Goal: Task Accomplishment & Management: Manage account settings

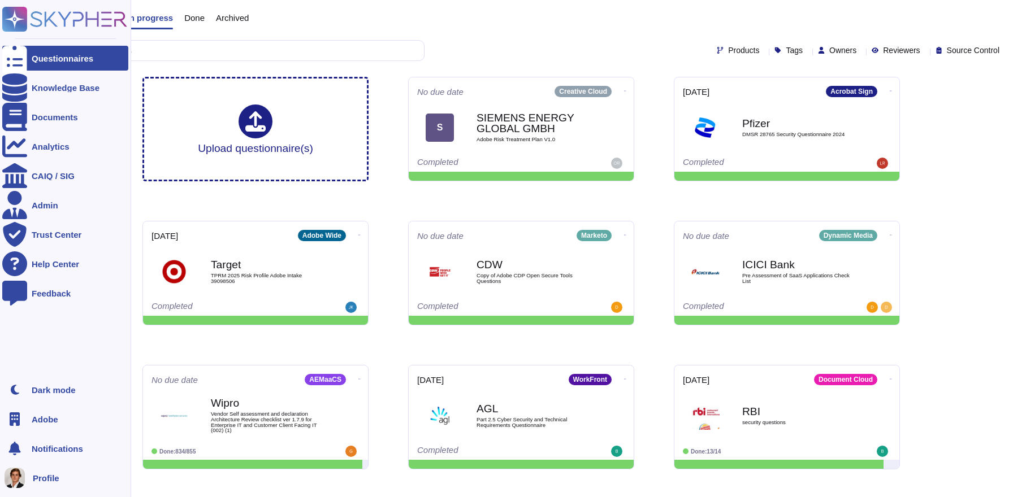
click at [40, 423] on span "Adobe" at bounding box center [45, 419] width 27 height 8
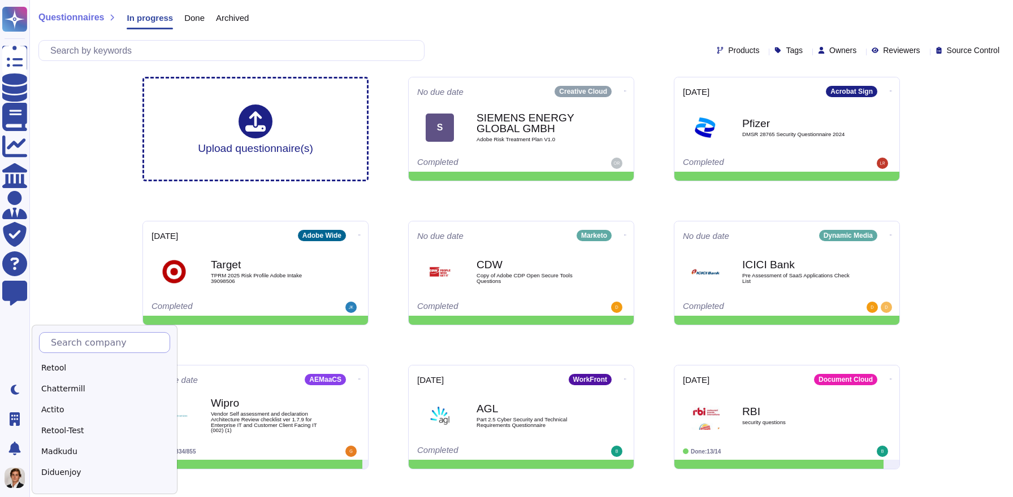
click at [106, 345] on input "text" at bounding box center [107, 343] width 124 height 20
type input "Sk"
click at [85, 367] on div "Skypher" at bounding box center [109, 368] width 141 height 16
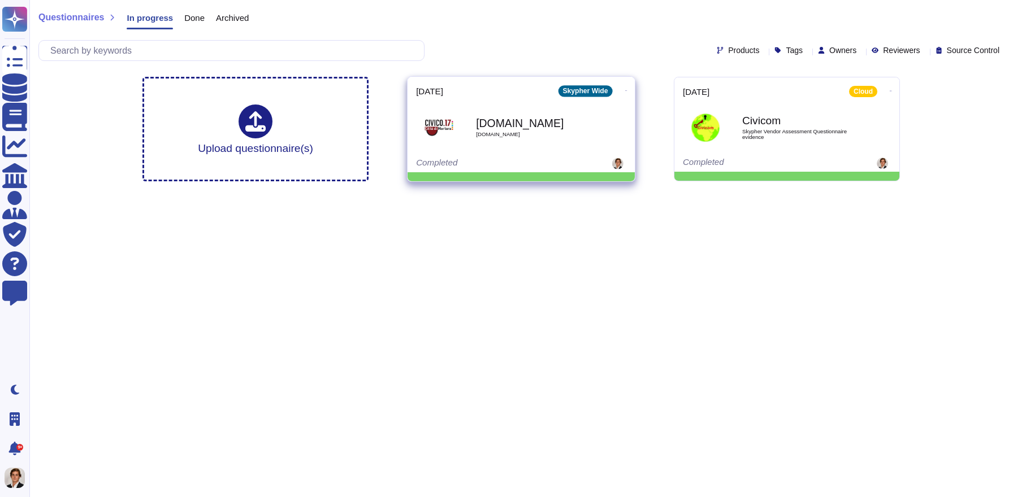
click at [625, 89] on icon at bounding box center [626, 90] width 2 height 3
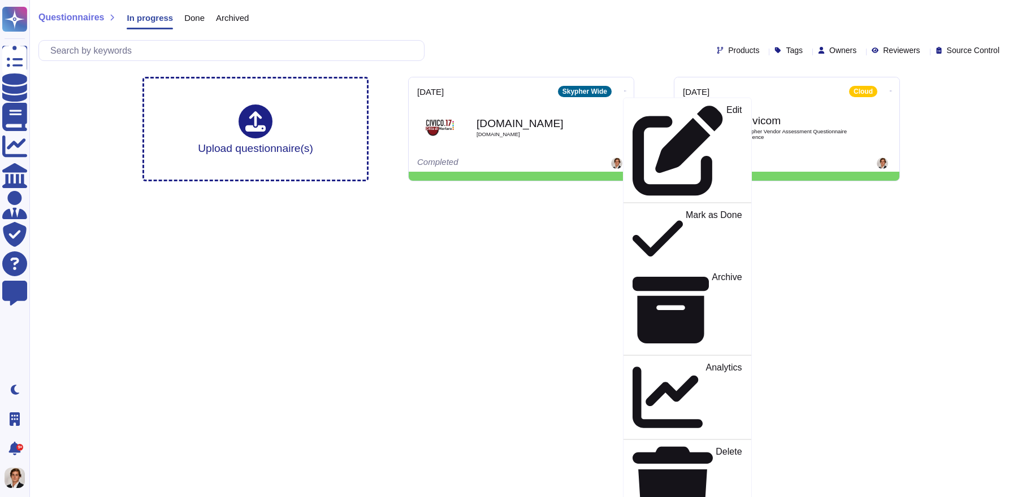
click at [200, 24] on div "Done" at bounding box center [189, 20] width 32 height 23
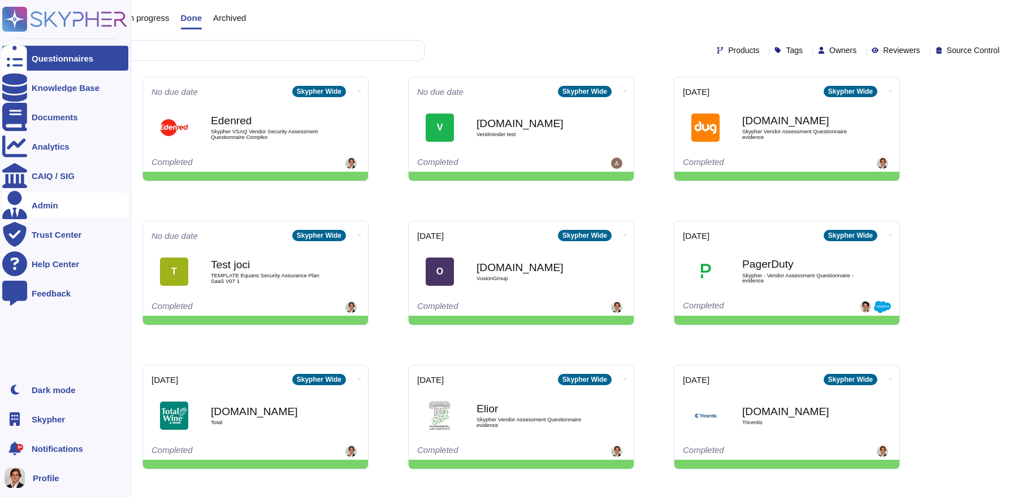
click at [18, 205] on icon at bounding box center [14, 205] width 25 height 28
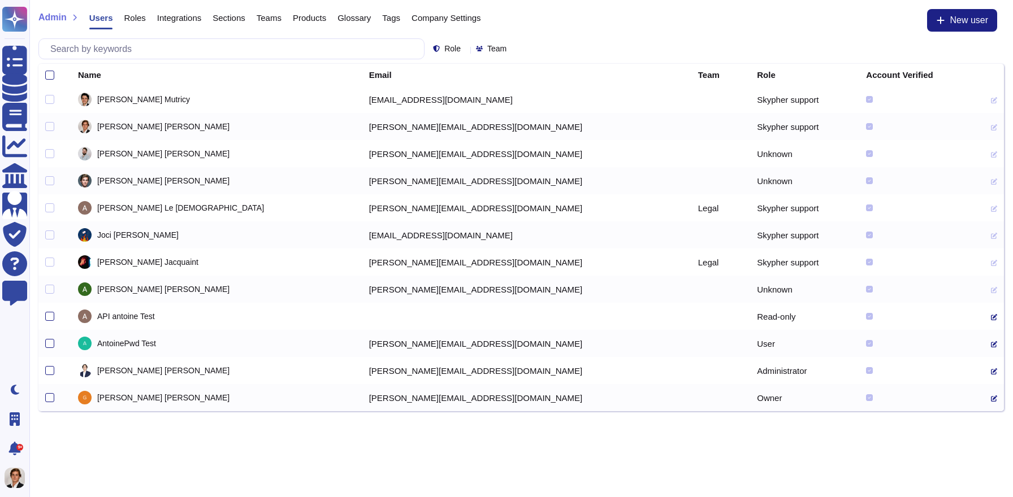
click at [481, 18] on span "Company Settings" at bounding box center [447, 18] width 70 height 8
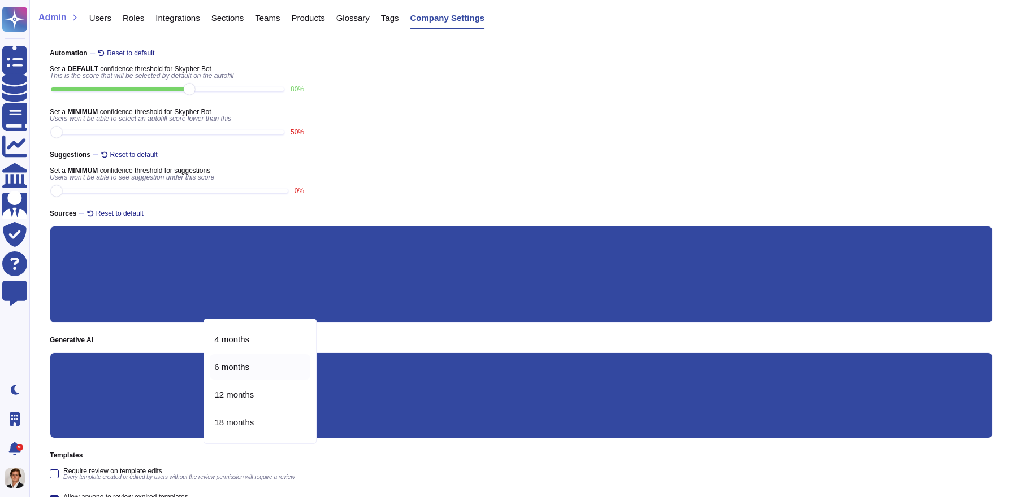
scroll to position [31, 0]
click at [248, 360] on span "6 months" at bounding box center [231, 362] width 35 height 10
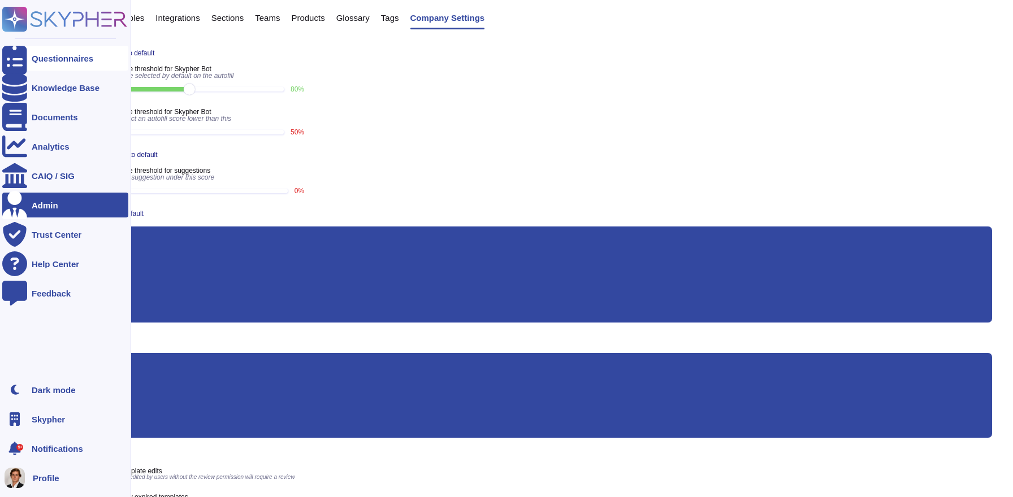
click at [12, 59] on icon at bounding box center [14, 58] width 25 height 33
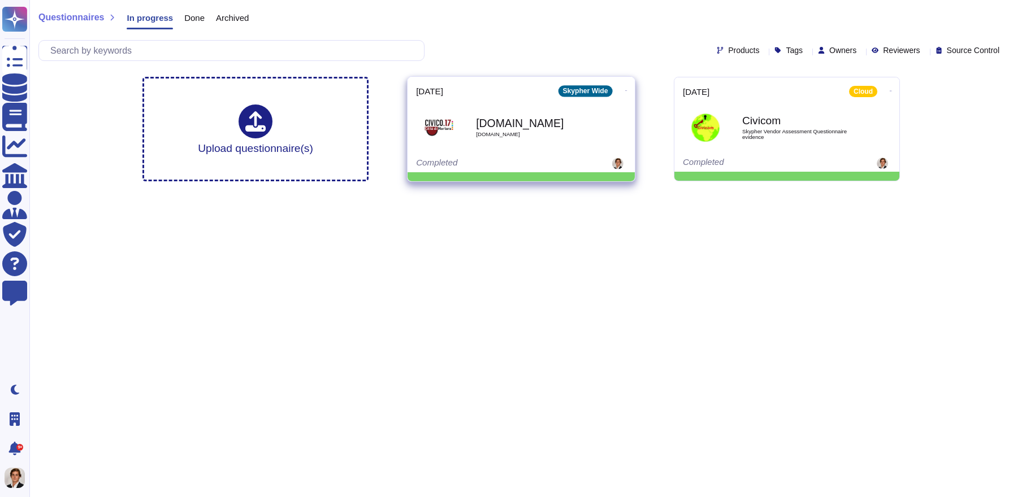
click at [524, 142] on div "Onetrust.com Civi.com" at bounding box center [533, 128] width 114 height 46
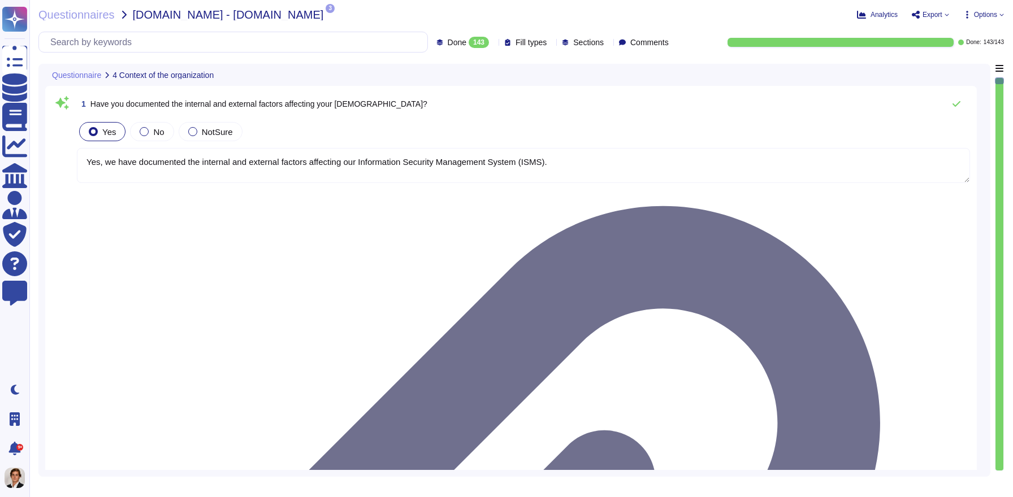
type textarea "Yes, we have documented the internal and external factors affecting our Informa…"
type textarea "Yes, we have documented the needs and expectations (including requirements) of …"
type textarea "Yes, Skypher, INC. has established a scope for its Information Security Managem…"
type textarea "Yes, we have formally established the Information Security Management System (I…"
type textarea "Yes, top management has demonstrated leadership and commitment to information s…"
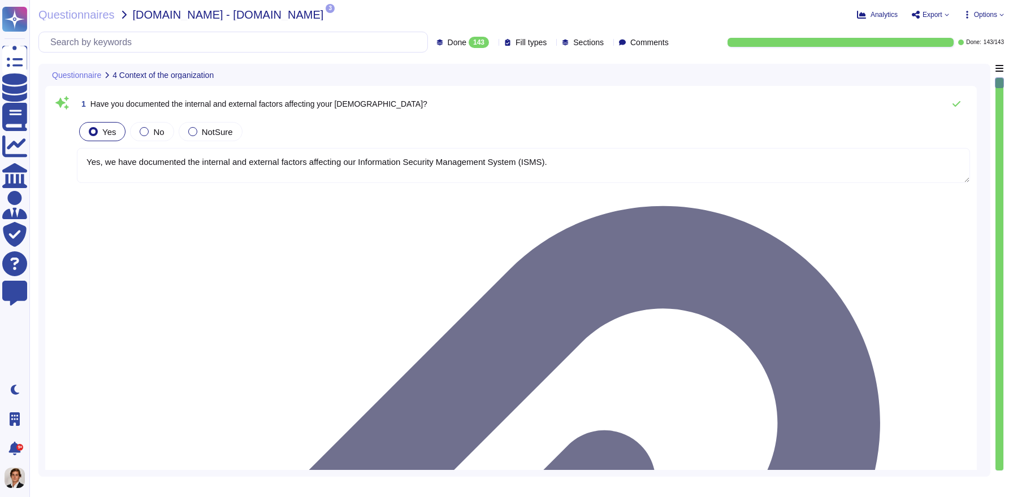
type textarea "Yes, top management has communicated a documented information security policy t…"
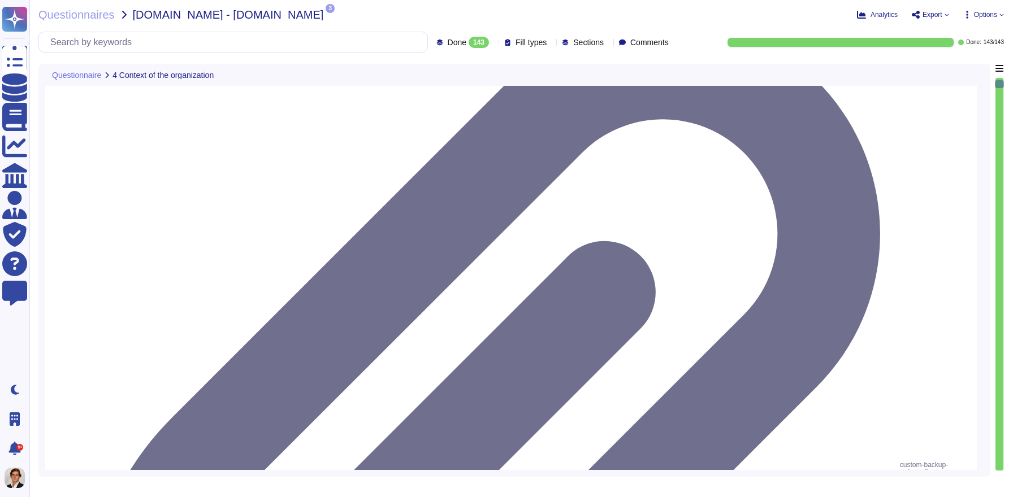
scroll to position [1, 0]
type textarea "Yes, top management has assigned and communicated defined information security …"
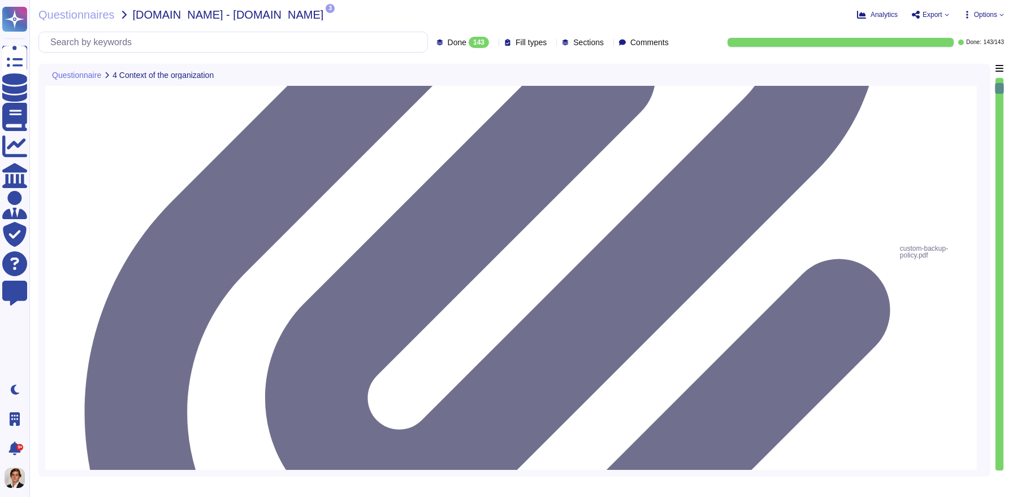
type textarea "Yes, Skypher has a well-defined and documented procedure for assessing informat…"
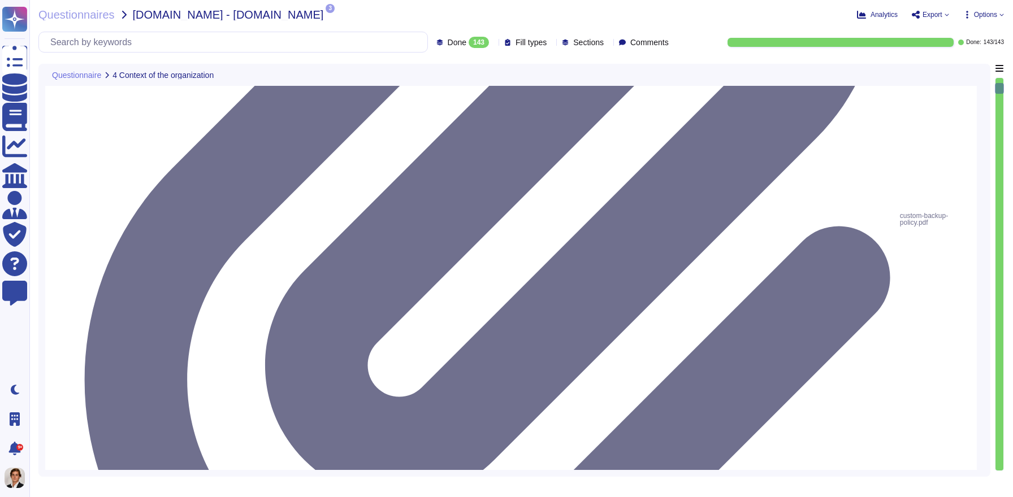
scroll to position [448, 0]
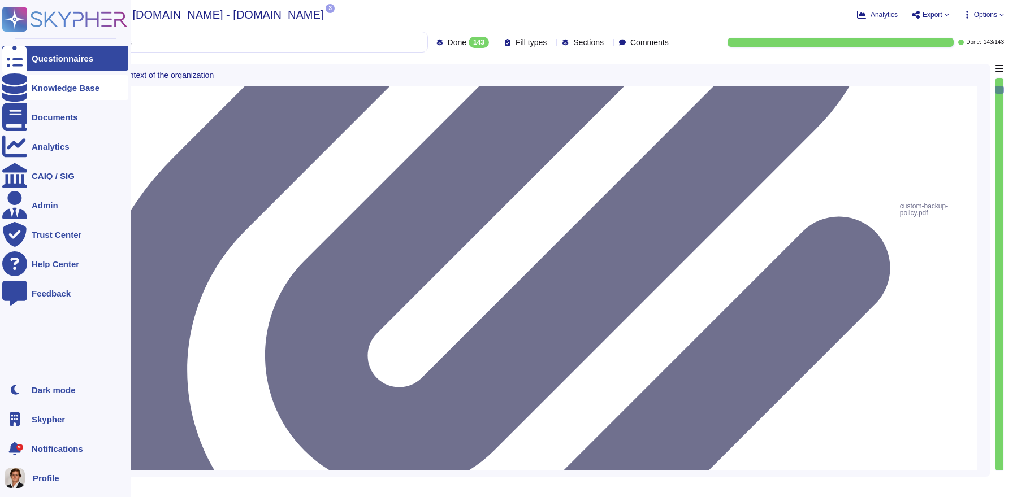
click at [19, 86] on div at bounding box center [14, 87] width 25 height 25
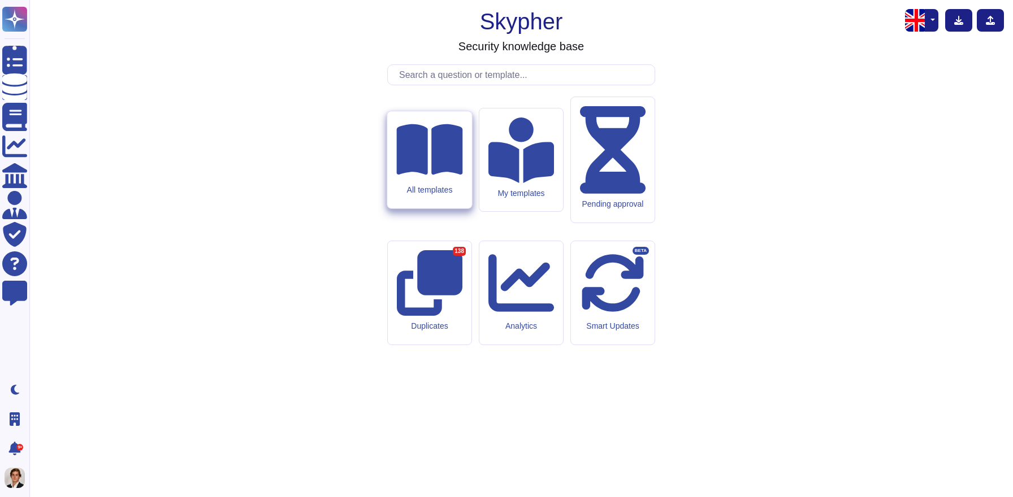
click at [417, 195] on div "All templates" at bounding box center [429, 190] width 66 height 10
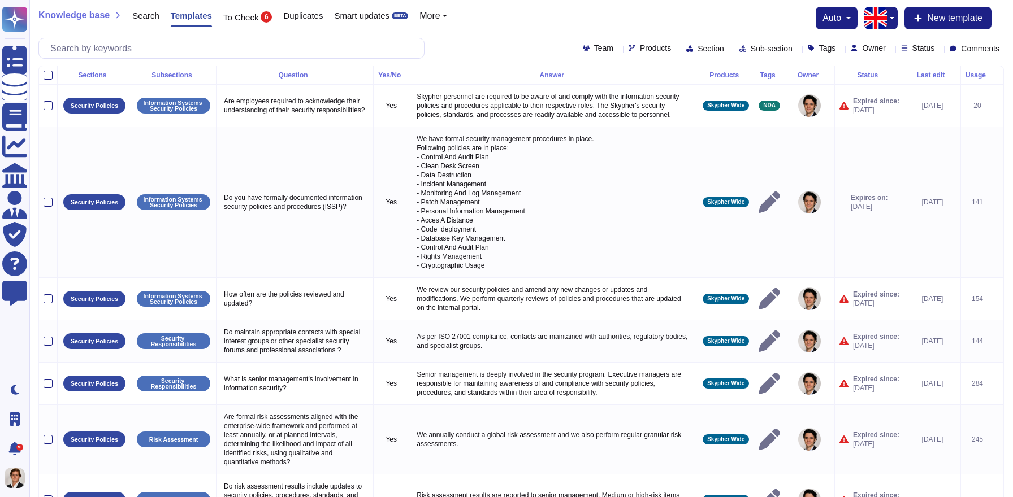
click at [698, 45] on span "Section" at bounding box center [711, 49] width 27 height 8
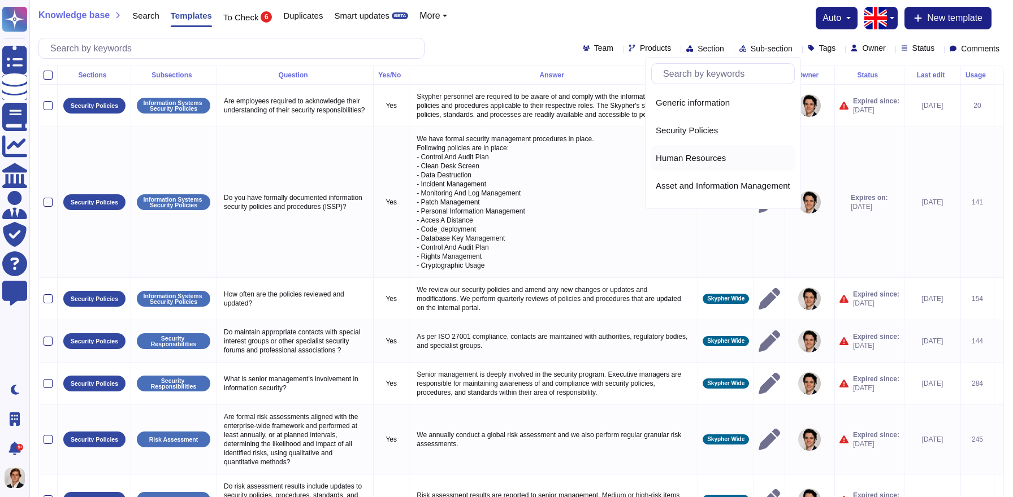
click at [713, 162] on span "Human Resources" at bounding box center [691, 158] width 70 height 10
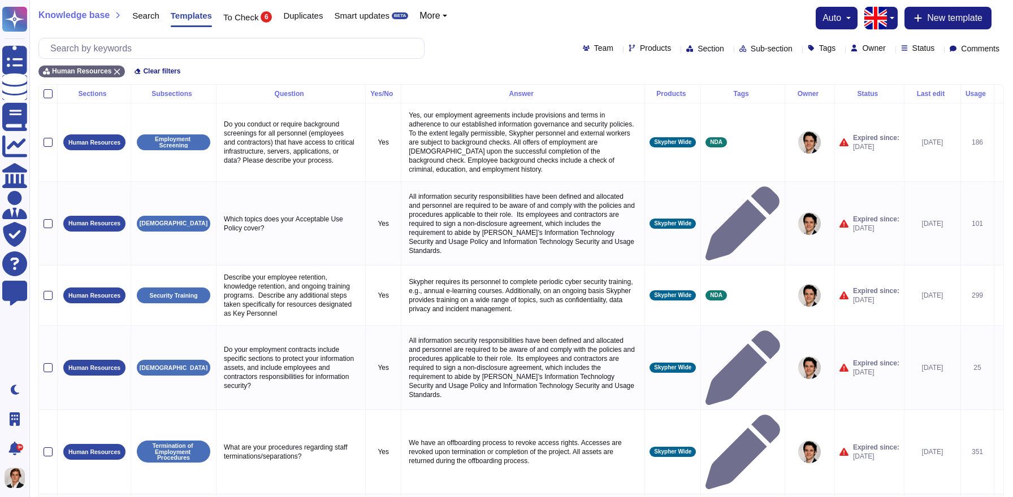
click at [751, 49] on span "Sub-section" at bounding box center [772, 49] width 42 height 8
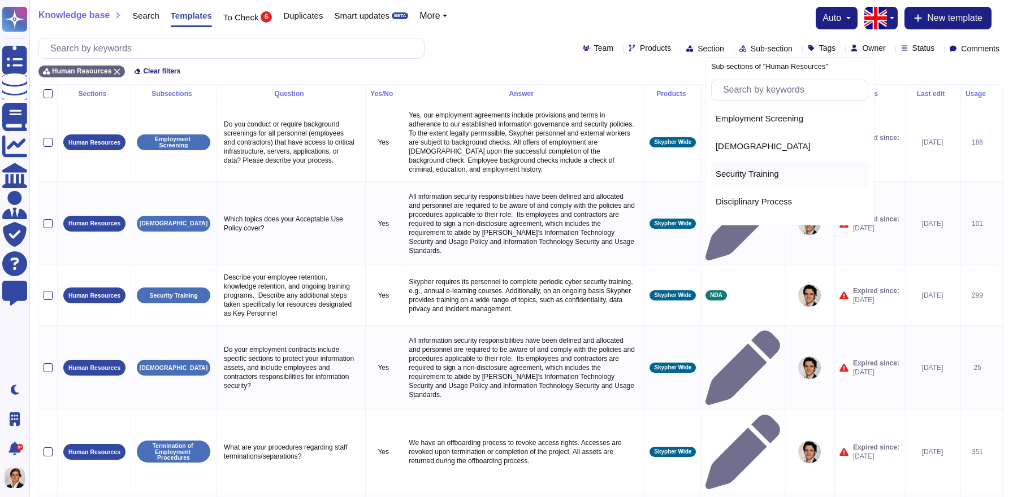
click at [726, 168] on div "Security Training" at bounding box center [789, 174] width 157 height 25
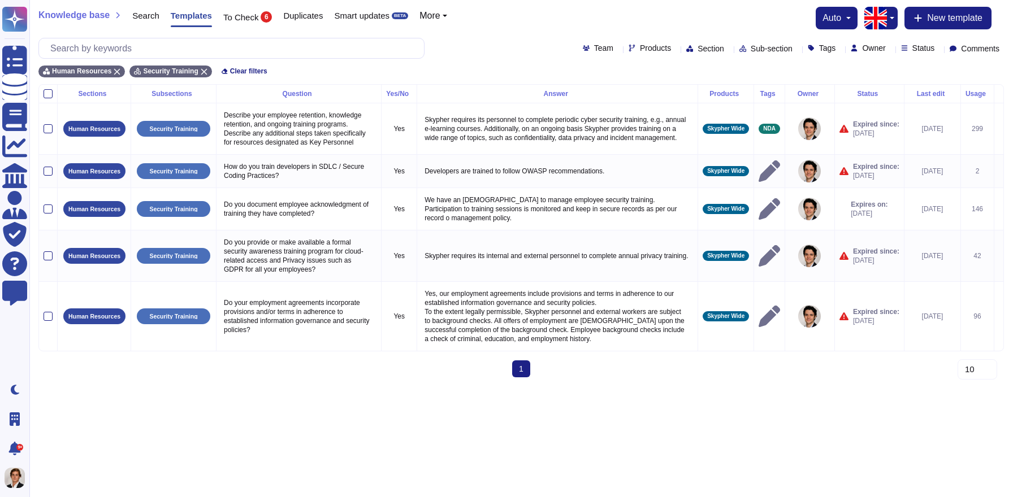
click at [440, 18] on span "More" at bounding box center [429, 15] width 20 height 9
click at [462, 44] on link "Products" at bounding box center [464, 47] width 89 height 14
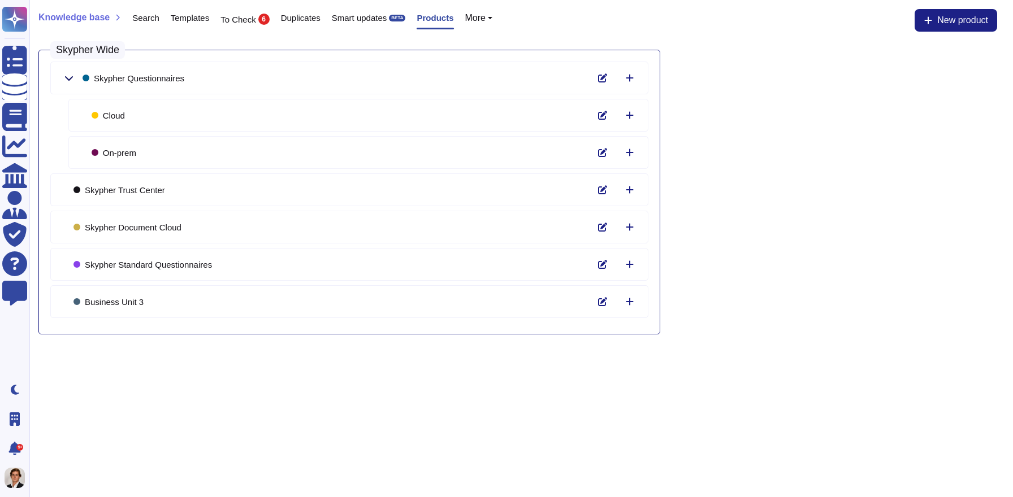
click at [63, 79] on button at bounding box center [68, 78] width 27 height 23
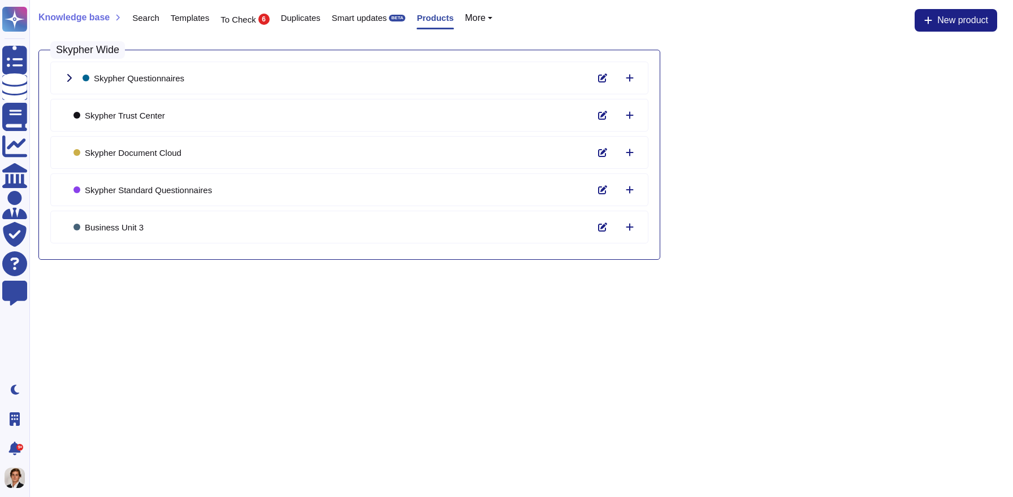
click at [68, 76] on icon at bounding box center [68, 77] width 9 height 9
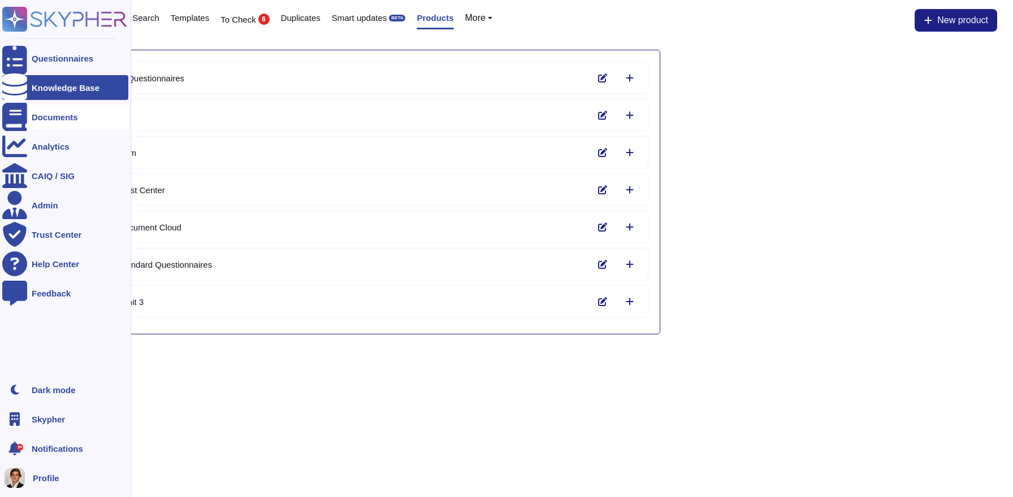
click at [50, 117] on div "Documents" at bounding box center [55, 117] width 46 height 8
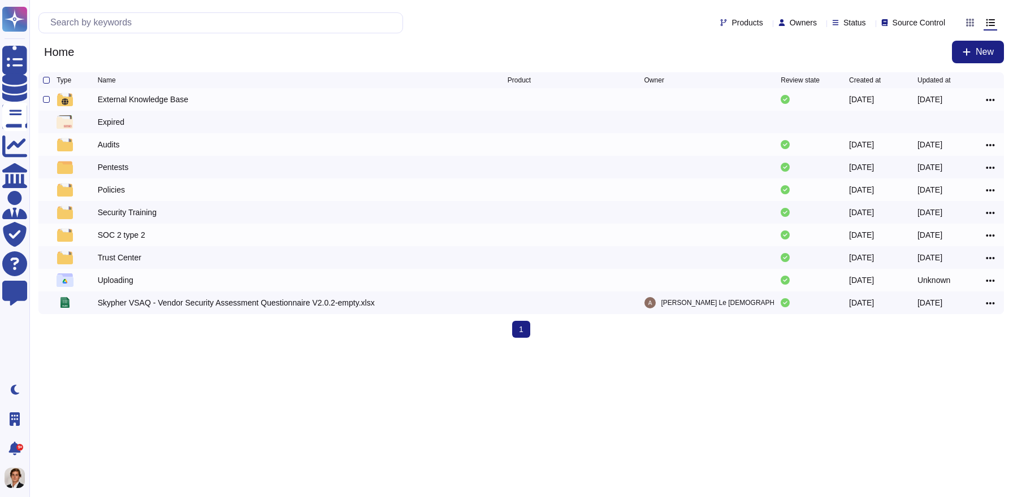
click at [148, 102] on div "External Knowledge Base" at bounding box center [143, 99] width 90 height 11
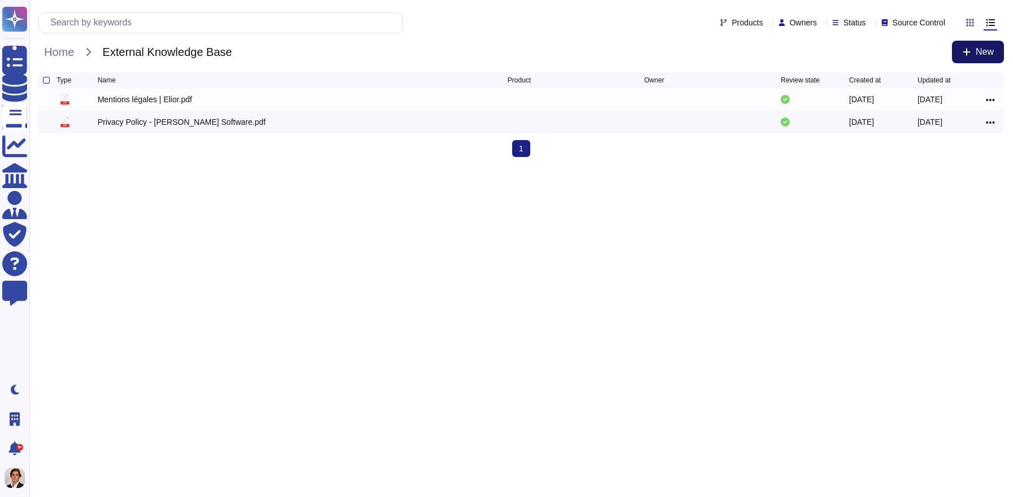
click at [953, 59] on button "New" at bounding box center [978, 52] width 52 height 23
click at [69, 51] on span "Home" at bounding box center [58, 52] width 41 height 17
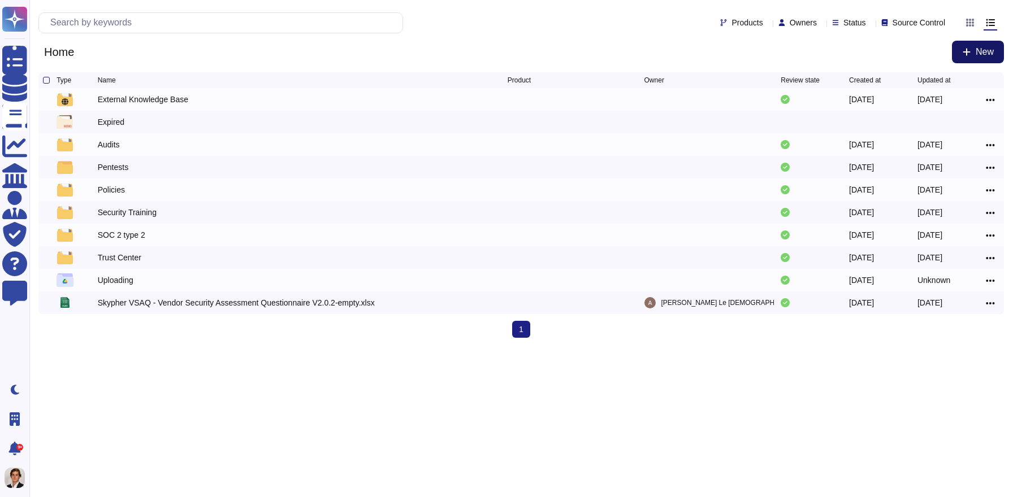
click at [972, 50] on button "New" at bounding box center [978, 52] width 52 height 23
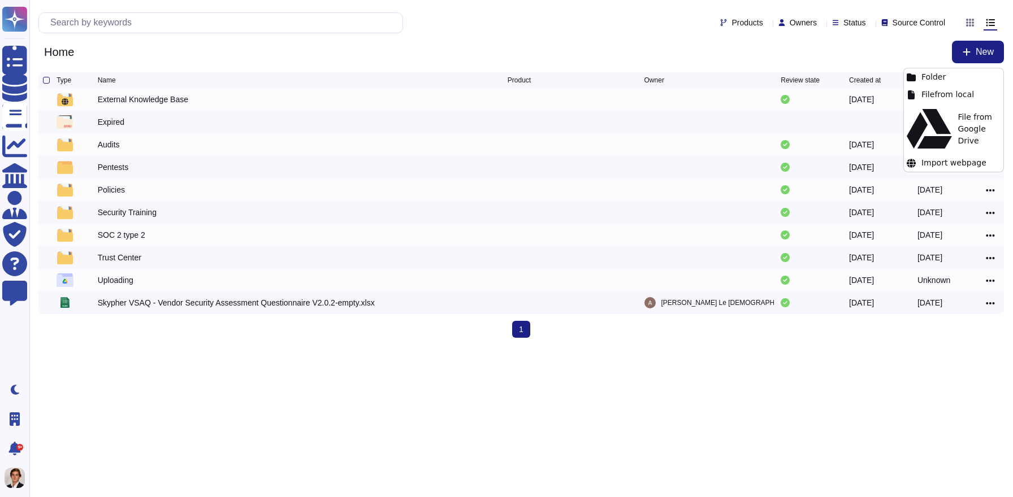
click at [687, 51] on div "Home New" at bounding box center [521, 52] width 966 height 23
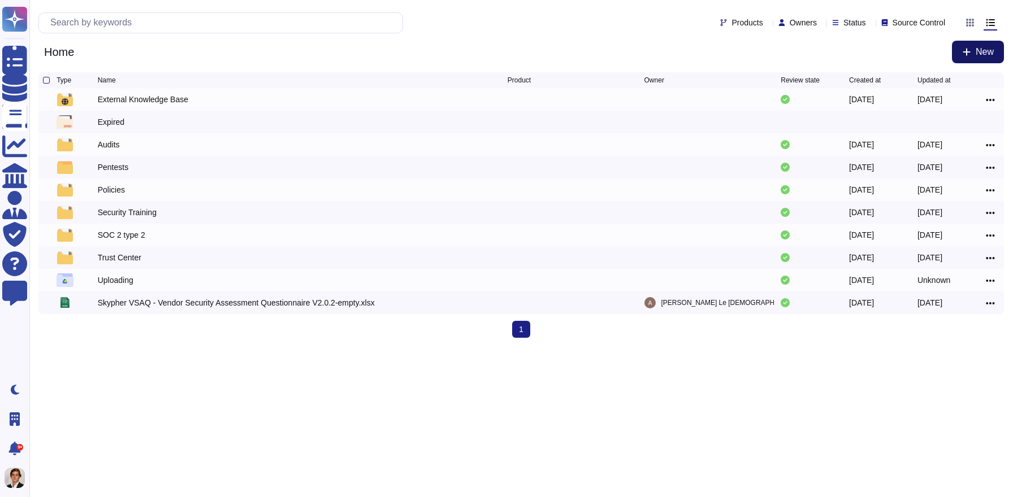
click at [989, 54] on span "New" at bounding box center [985, 51] width 18 height 9
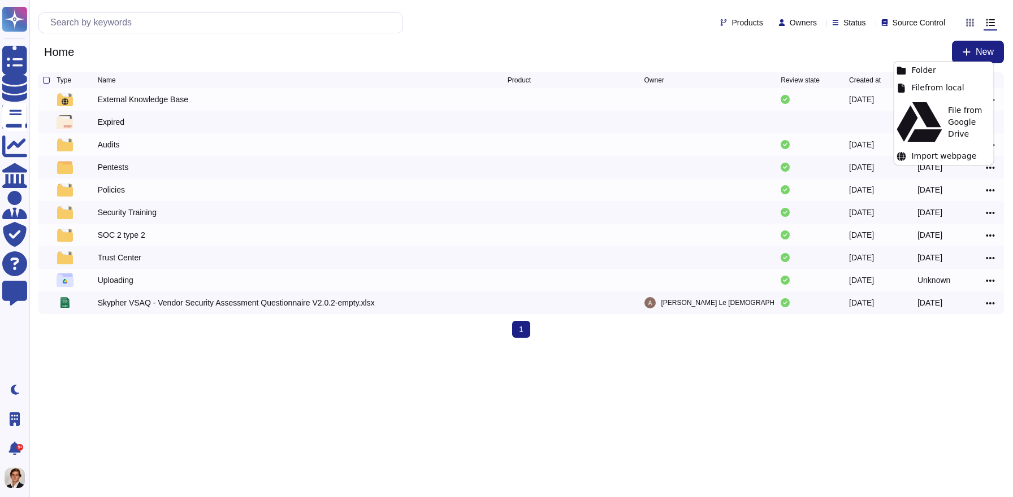
click at [633, 38] on div "Products Owners Status Source Control Home New" at bounding box center [521, 36] width 984 height 72
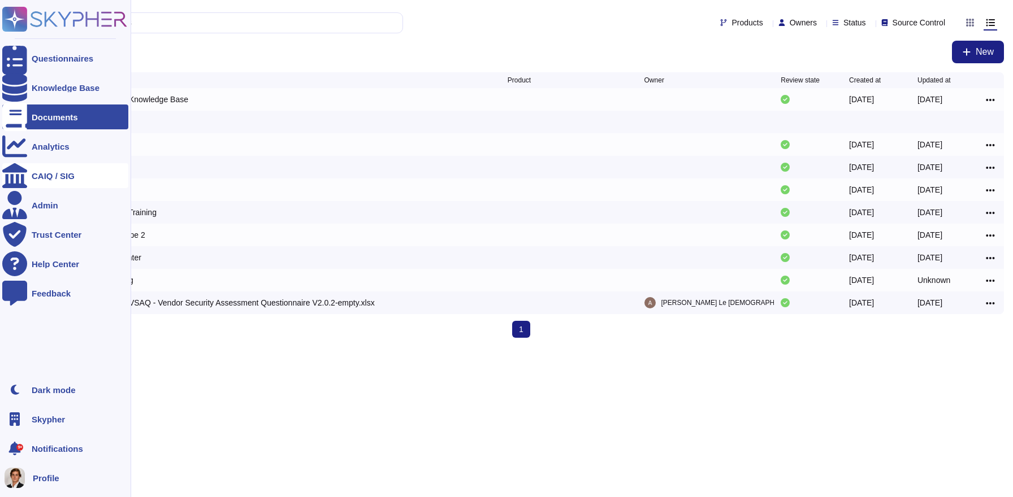
click at [58, 175] on div "CAIQ / SIG" at bounding box center [53, 176] width 43 height 8
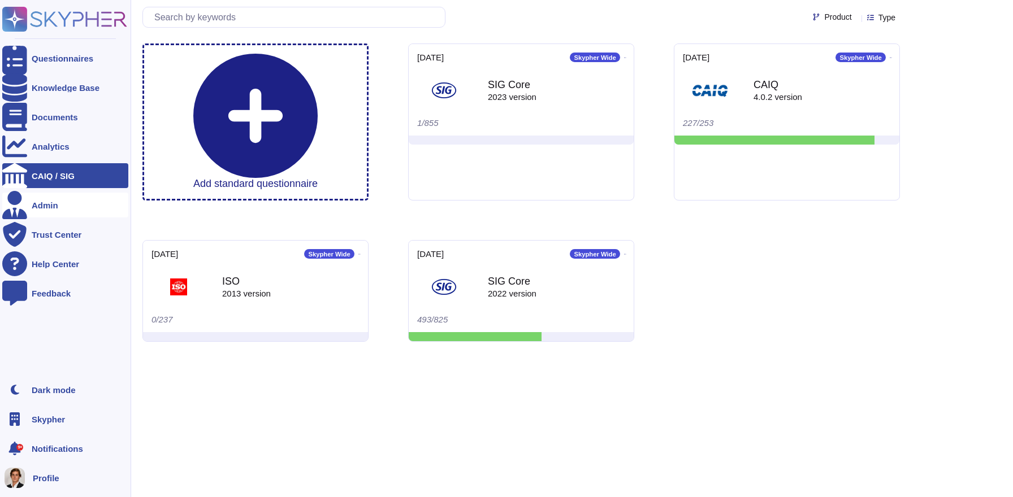
click at [24, 208] on div at bounding box center [14, 205] width 25 height 25
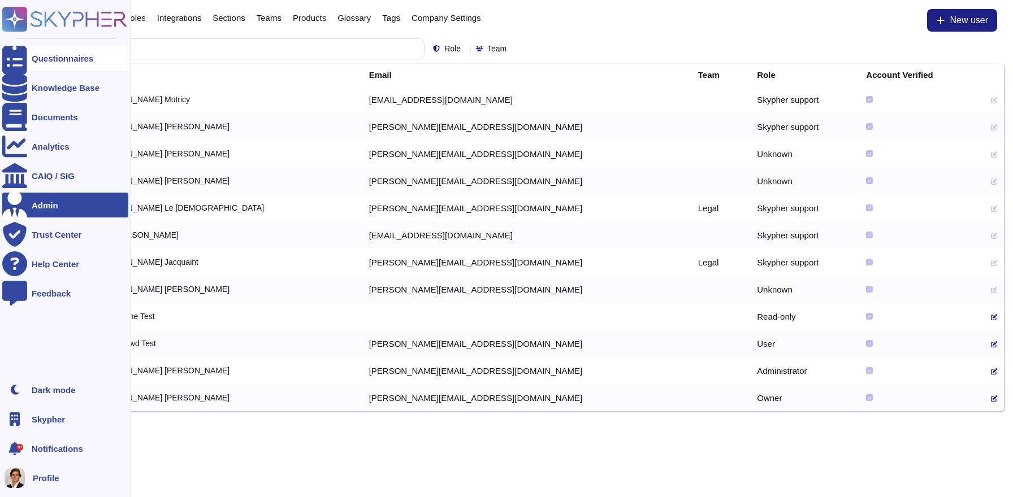
click at [19, 57] on div at bounding box center [14, 58] width 25 height 25
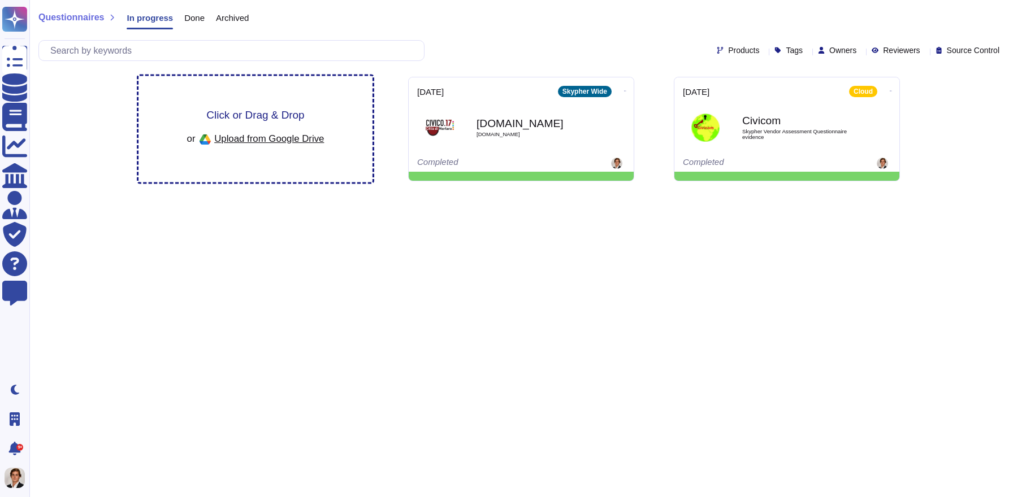
click at [254, 113] on span "Click or Drag & Drop" at bounding box center [255, 115] width 98 height 11
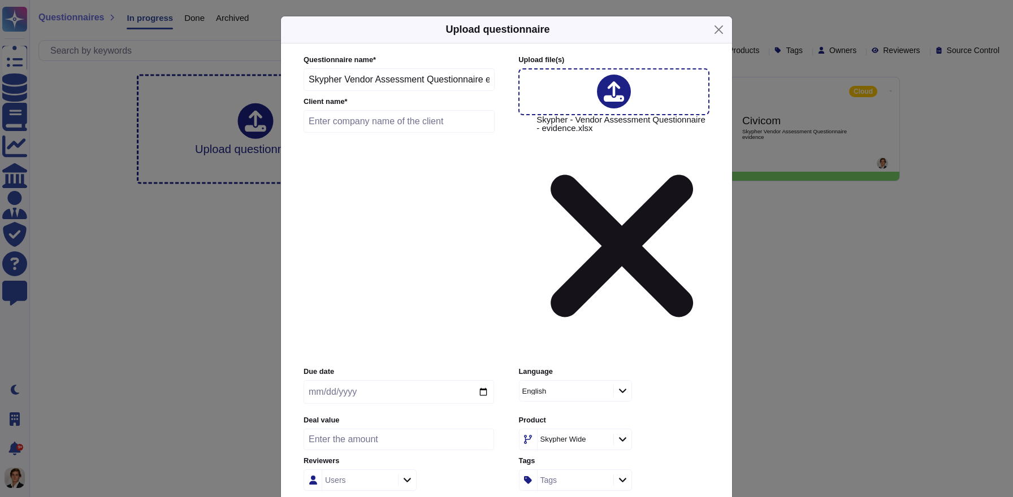
click at [325, 133] on input "text" at bounding box center [399, 121] width 191 height 23
type input "SecurityScoreCard"
click at [485, 380] on input "date" at bounding box center [399, 392] width 191 height 24
type input "2025-08-21"
click at [626, 434] on div at bounding box center [622, 440] width 18 height 12
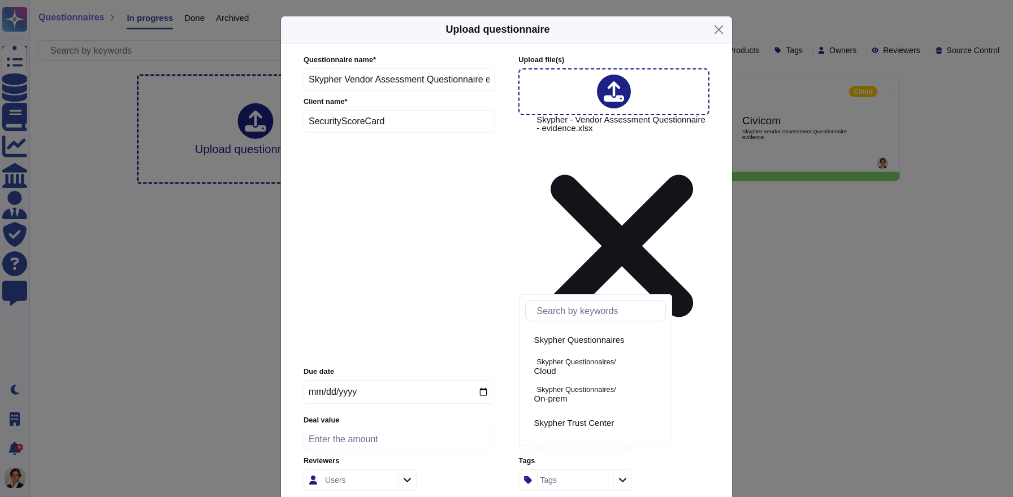
click at [626, 434] on div at bounding box center [622, 440] width 18 height 12
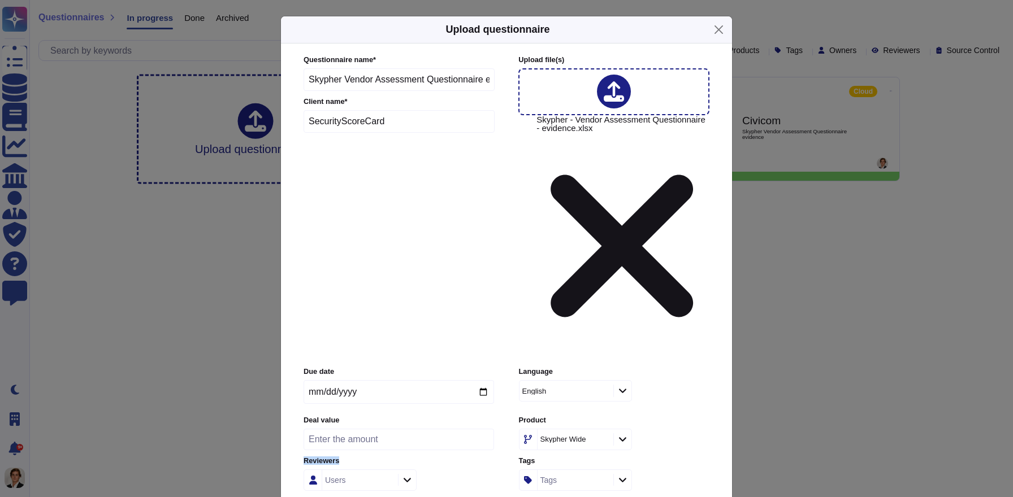
click at [626, 434] on div at bounding box center [622, 440] width 18 height 12
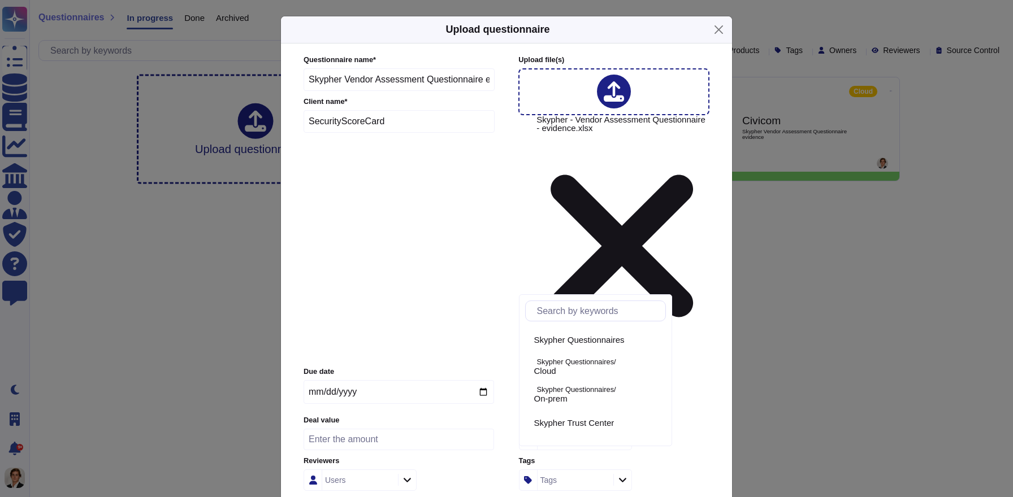
click at [668, 380] on div "English" at bounding box center [614, 390] width 191 height 21
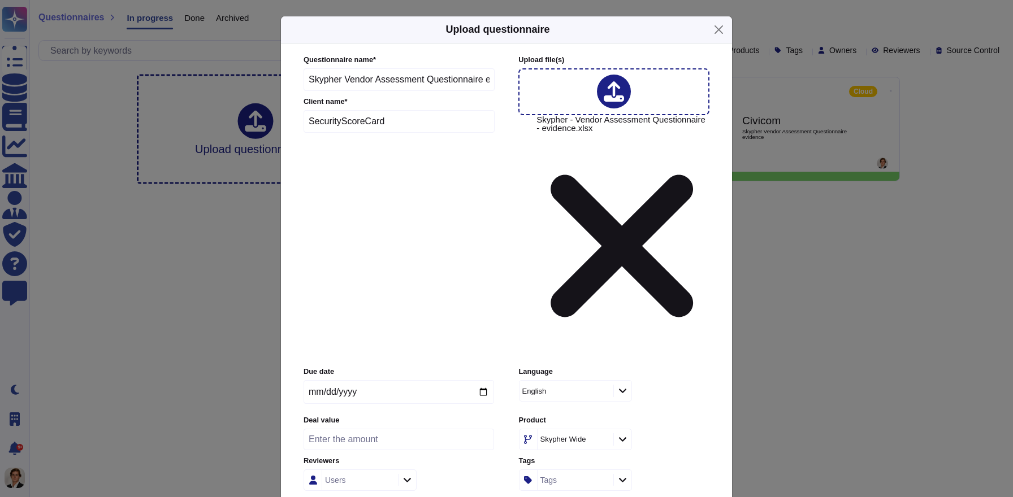
click at [620, 435] on icon at bounding box center [622, 440] width 8 height 10
click at [703, 367] on div "Due date 2025-08-21 Language English Deal value Product Skypher Wide Reviewers …" at bounding box center [507, 429] width 406 height 124
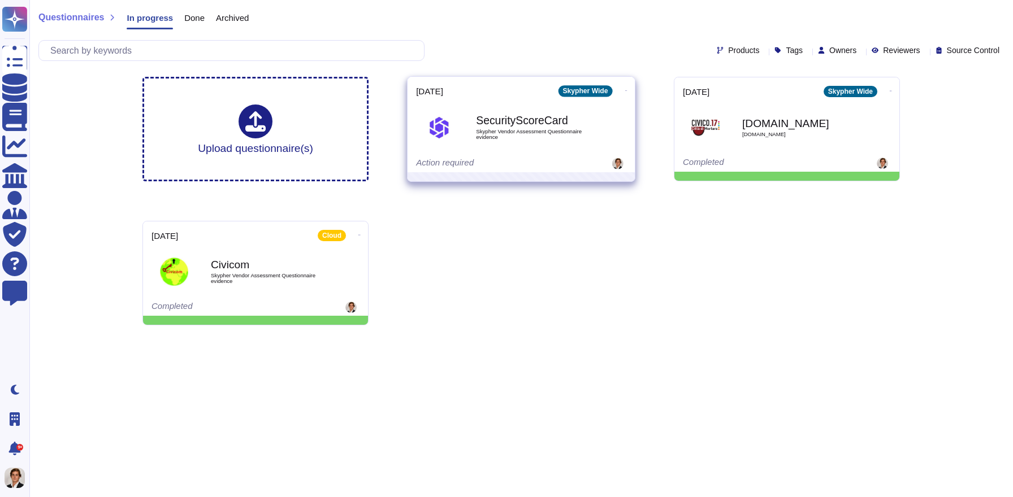
click at [625, 90] on icon at bounding box center [626, 90] width 2 height 1
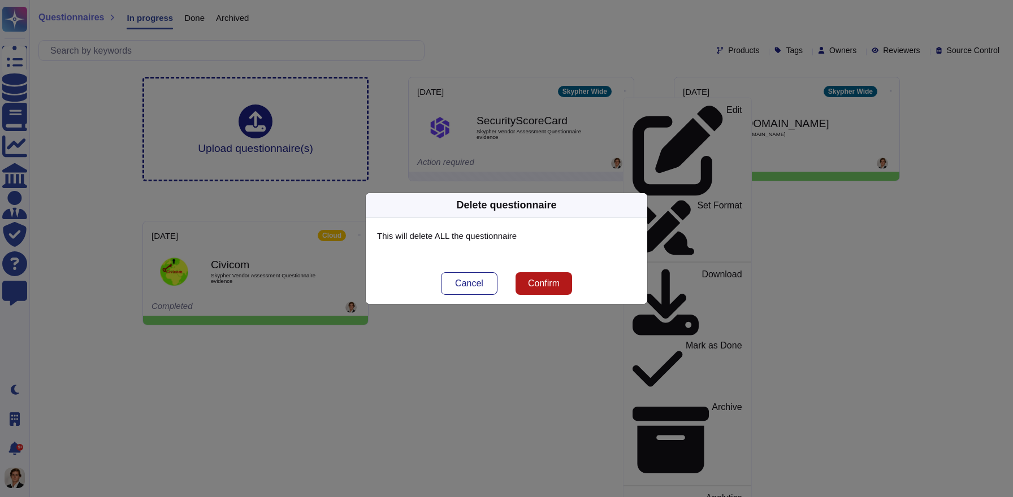
click at [548, 284] on span "Confirm" at bounding box center [544, 283] width 32 height 9
